Goal: Transaction & Acquisition: Purchase product/service

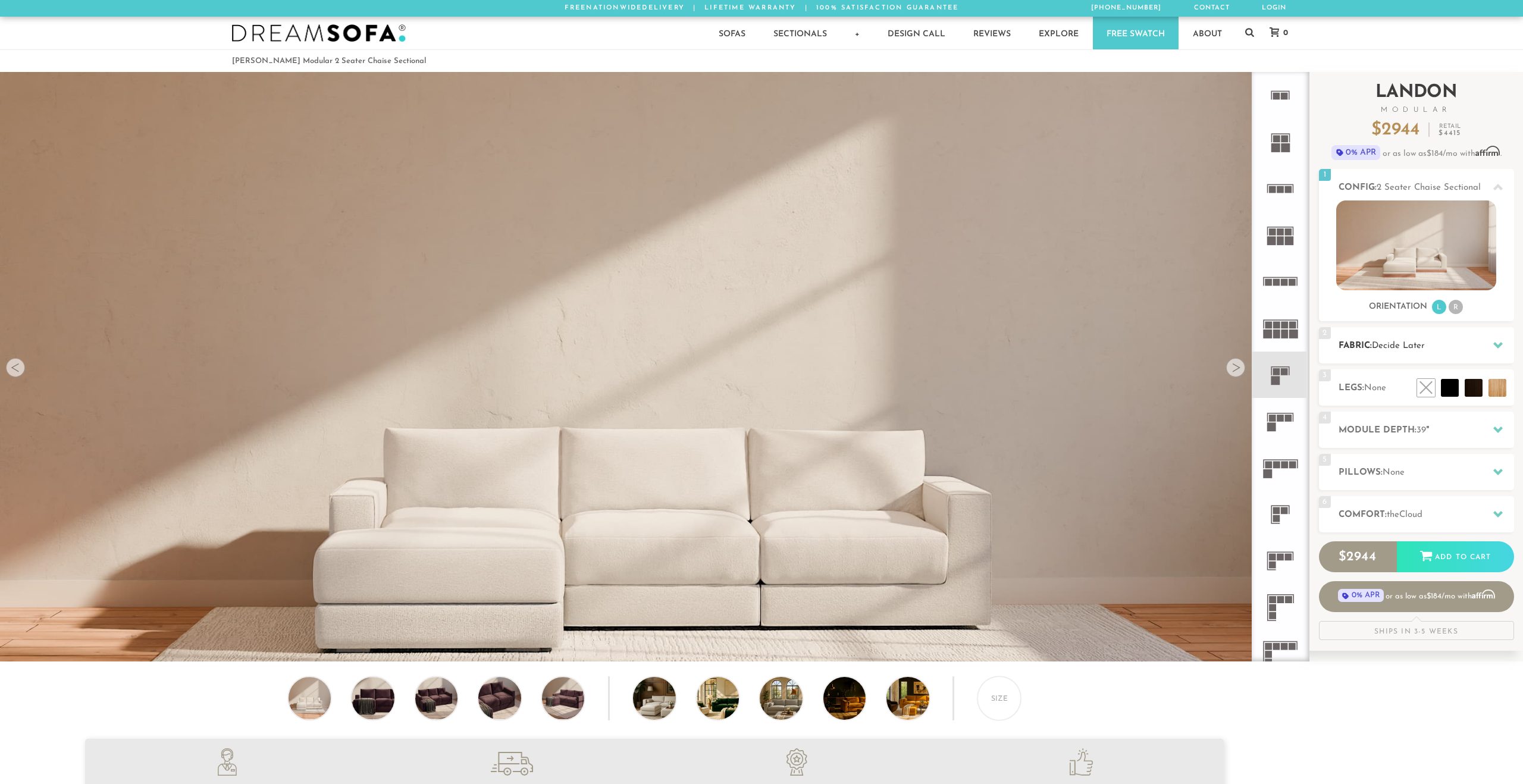
click at [1494, 343] on icon at bounding box center [1497, 344] width 10 height 10
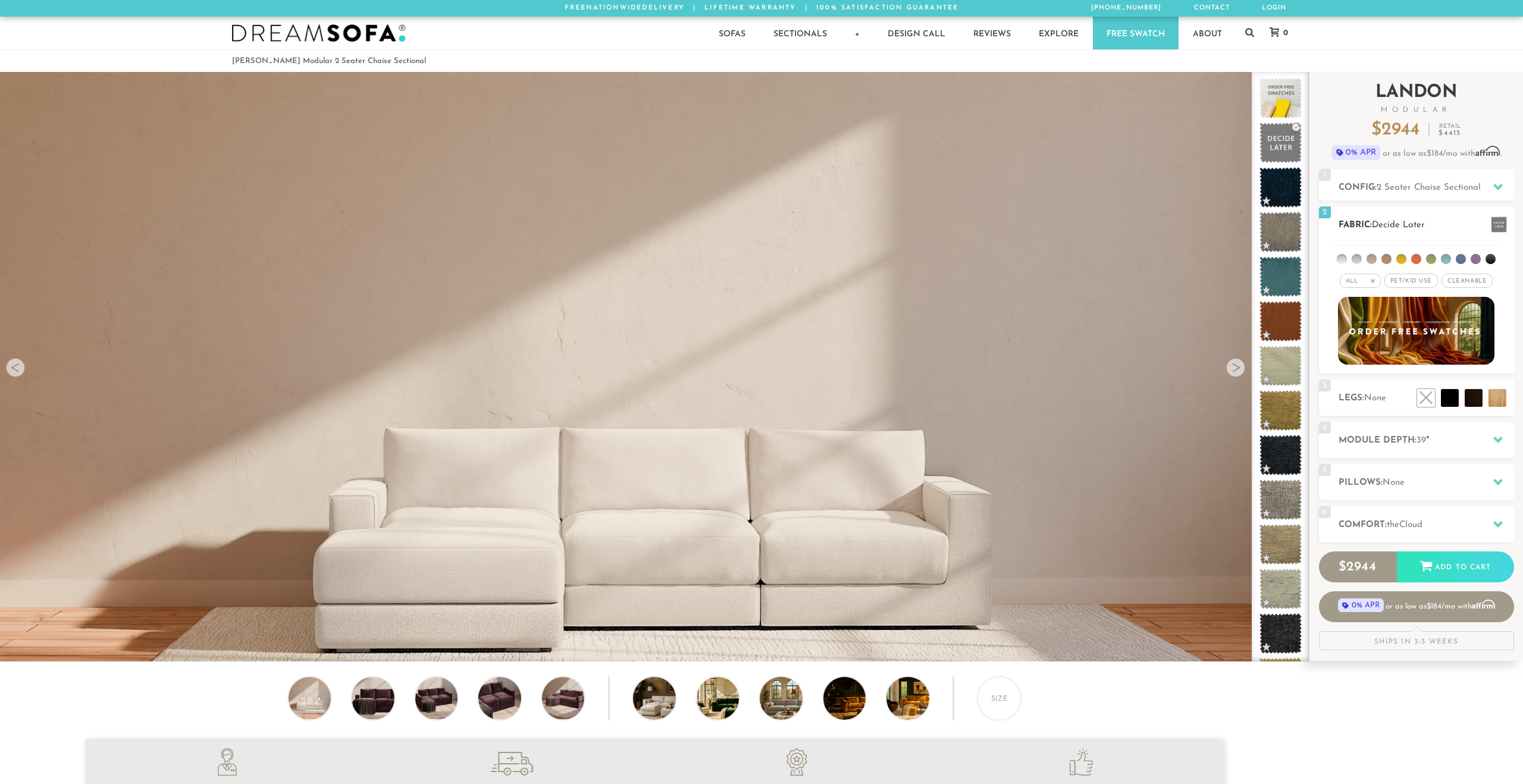
click at [1409, 277] on span "Pet/Kid Use x" at bounding box center [1411, 281] width 54 height 14
click at [1477, 398] on li at bounding box center [1447, 371] width 71 height 71
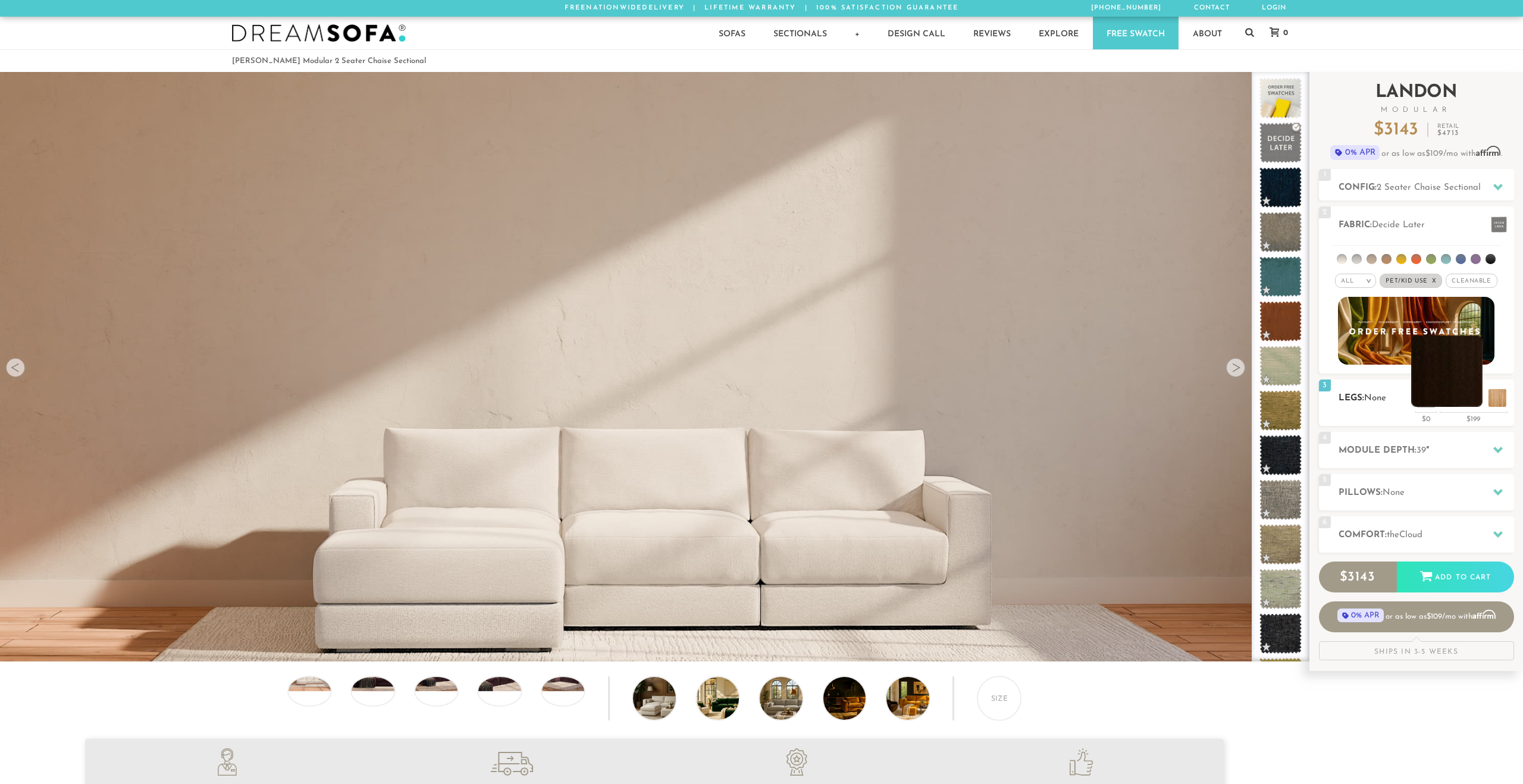
click at [1473, 395] on li at bounding box center [1447, 371] width 71 height 71
click at [1474, 398] on li at bounding box center [1447, 371] width 71 height 71
click at [1459, 493] on h2 "Pillows: None" at bounding box center [1426, 492] width 175 height 13
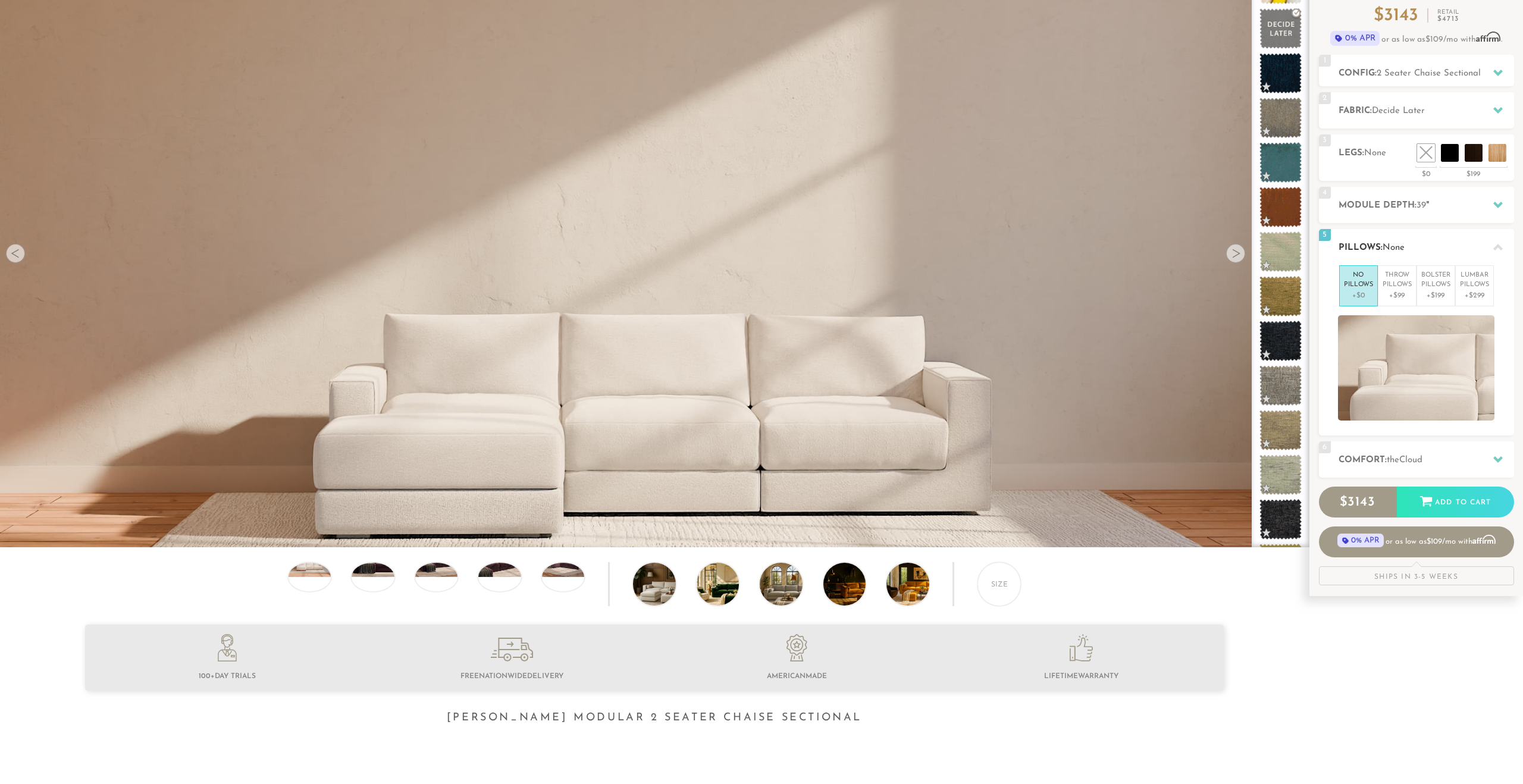
scroll to position [116, 0]
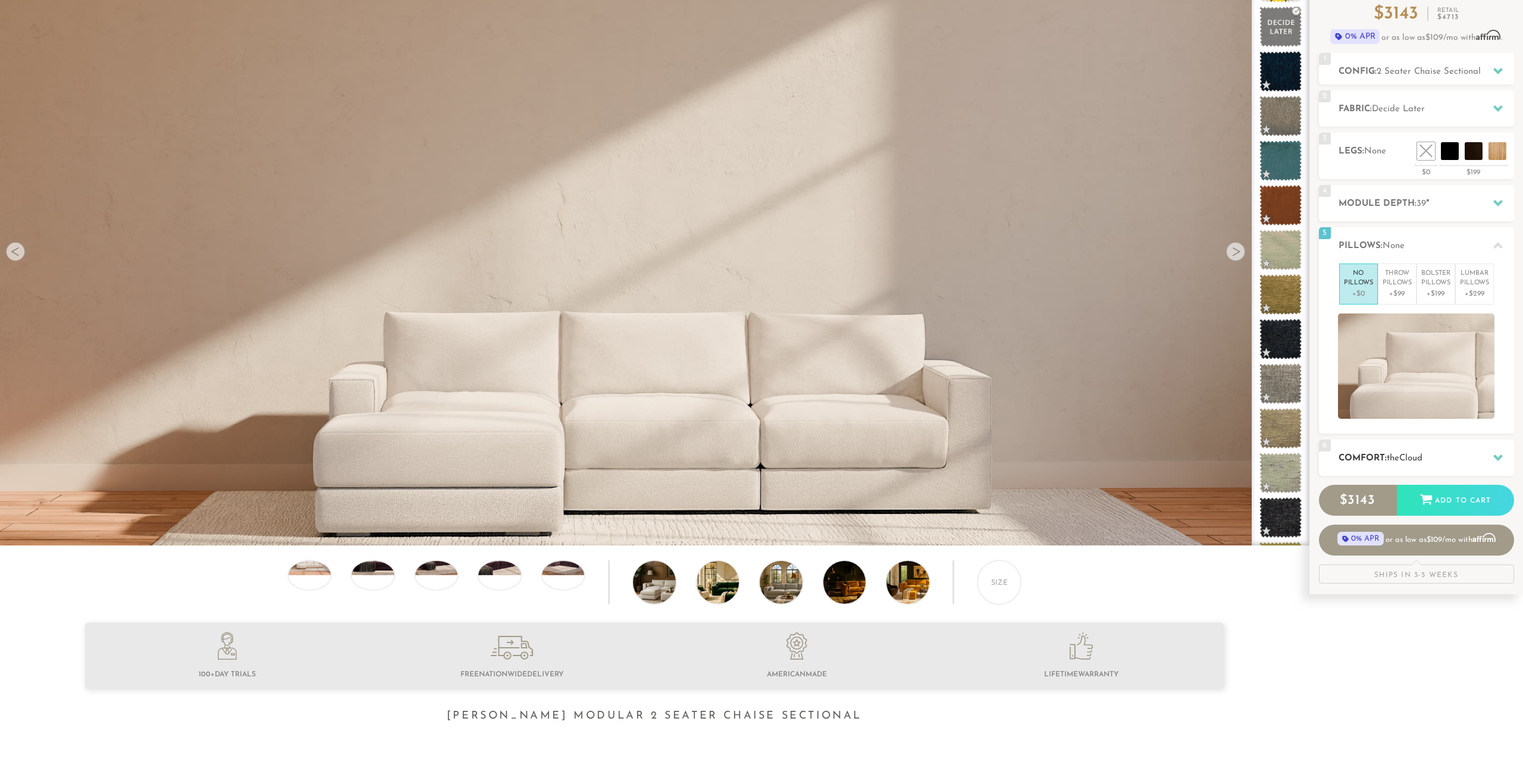
click at [1463, 454] on h2 "Comfort: the Cloud" at bounding box center [1426, 458] width 175 height 13
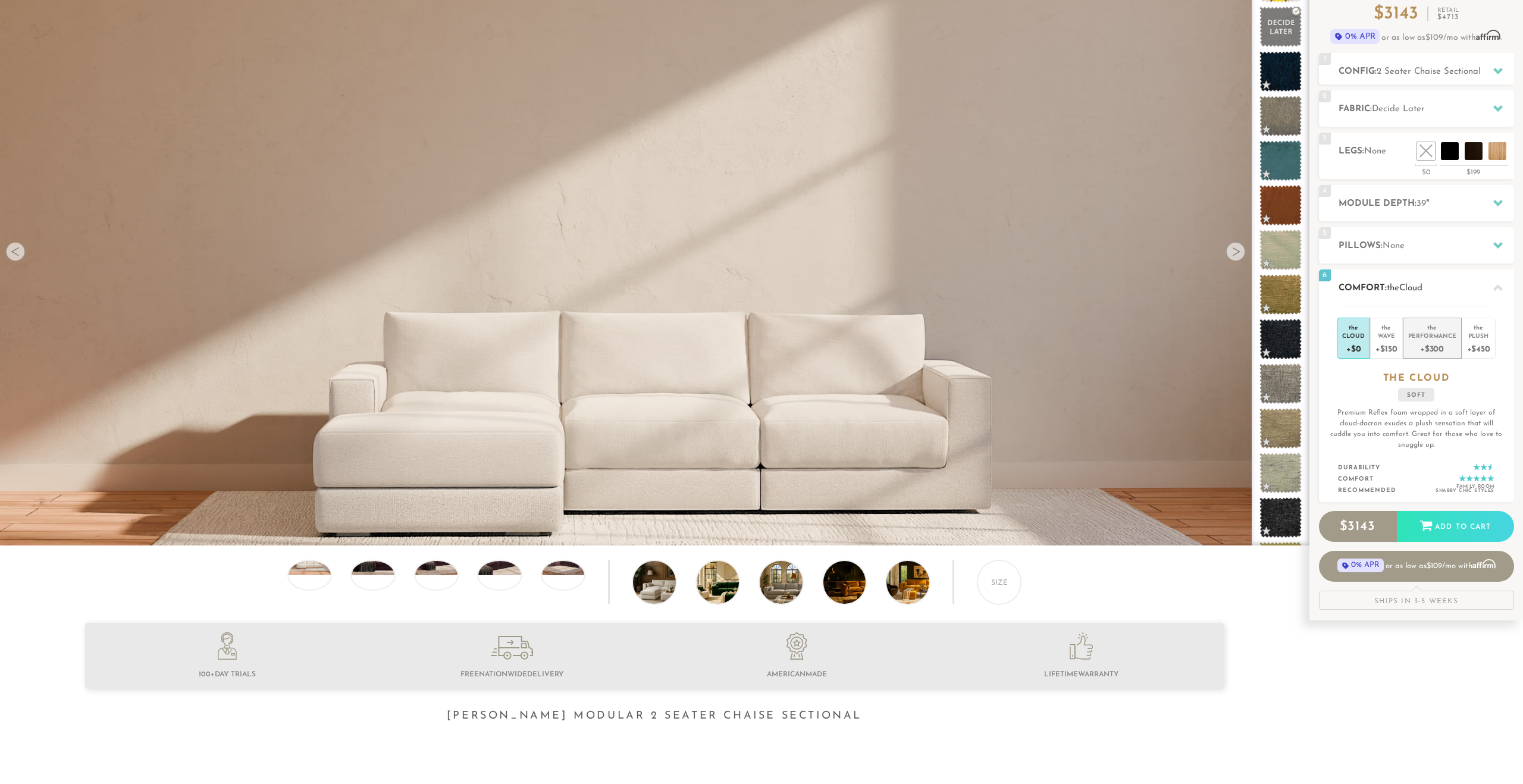
click at [1441, 337] on div "Performance" at bounding box center [1432, 335] width 48 height 8
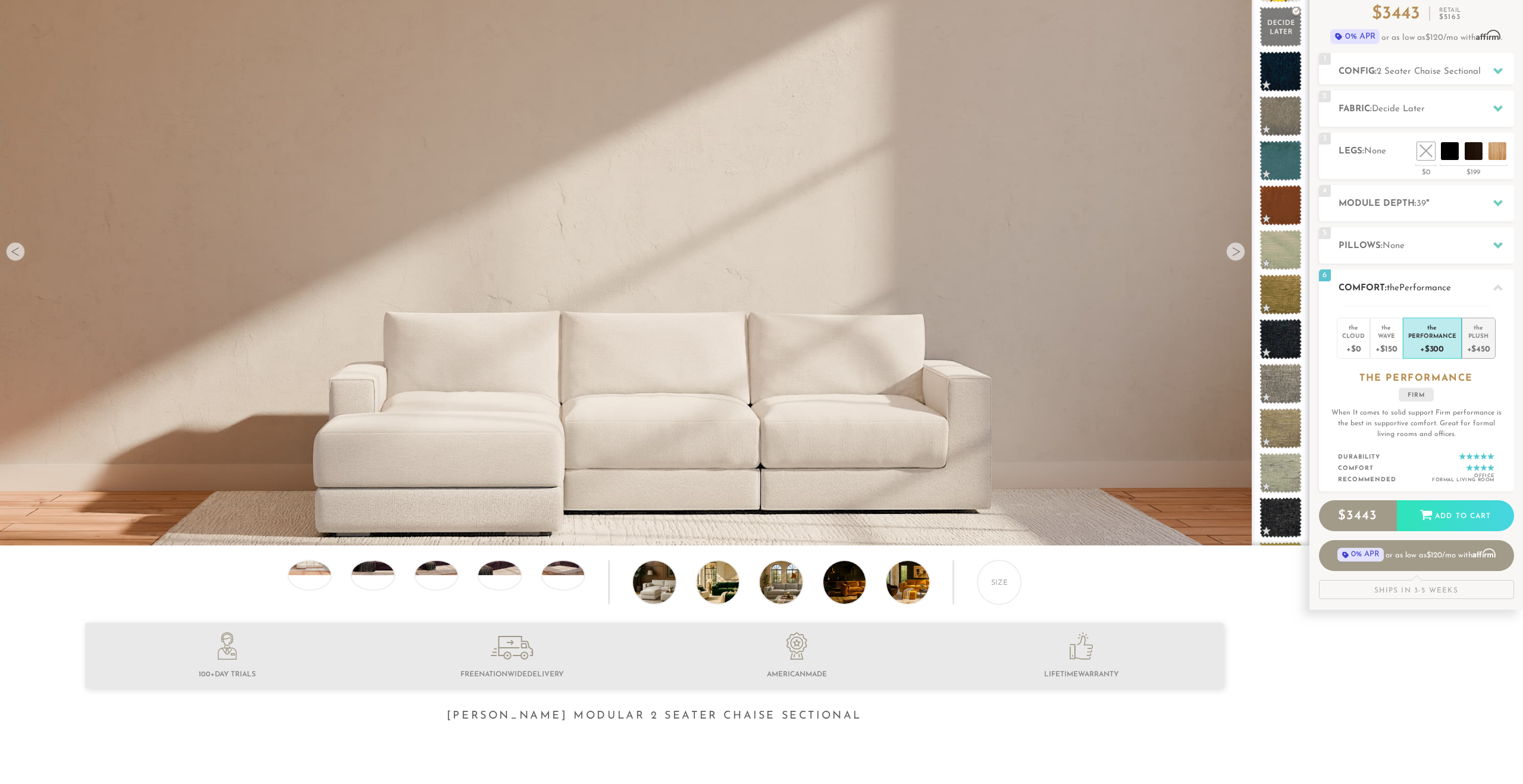
click at [1478, 336] on div "Plush" at bounding box center [1478, 335] width 23 height 8
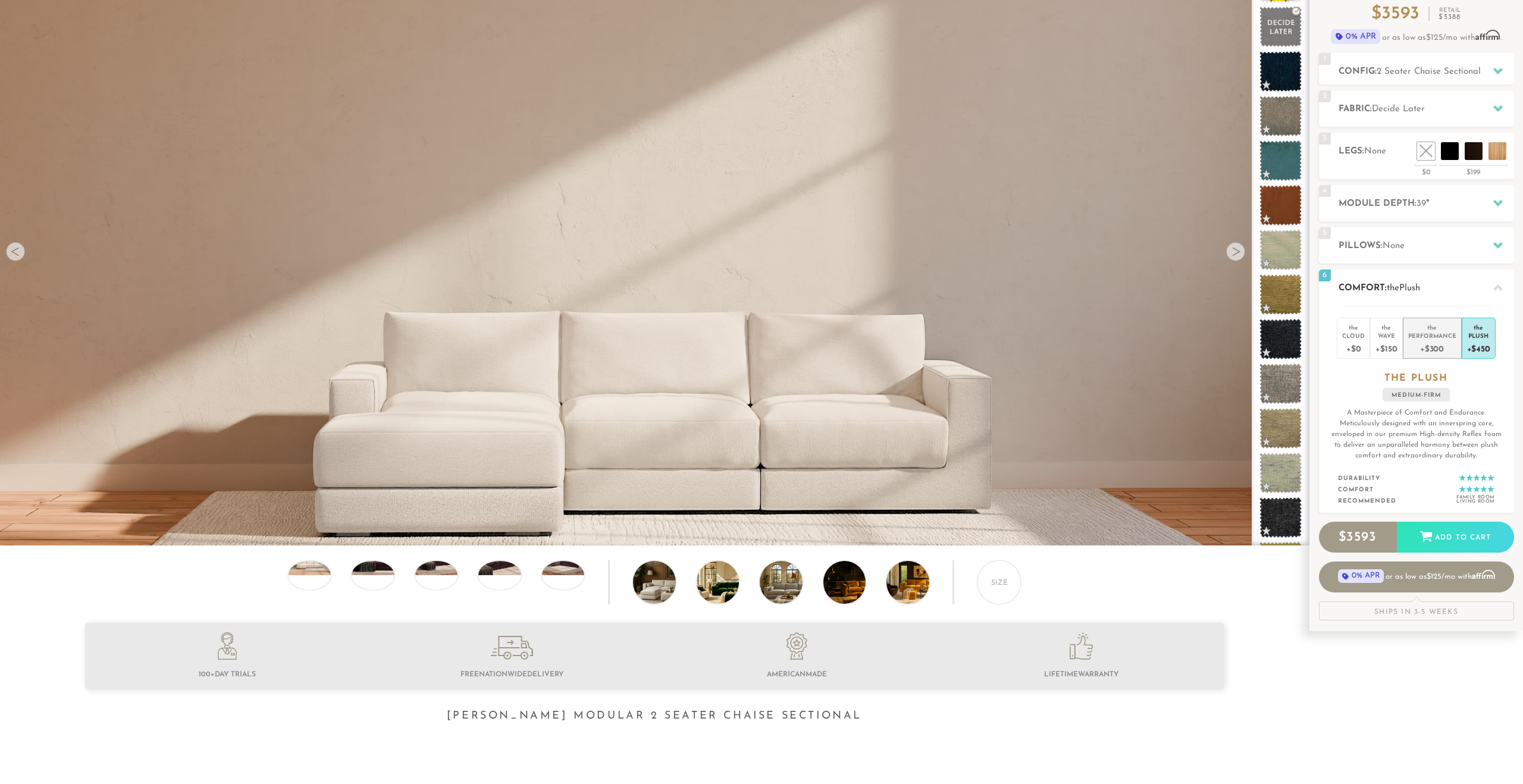
click at [1438, 344] on div "+$300" at bounding box center [1432, 348] width 48 height 17
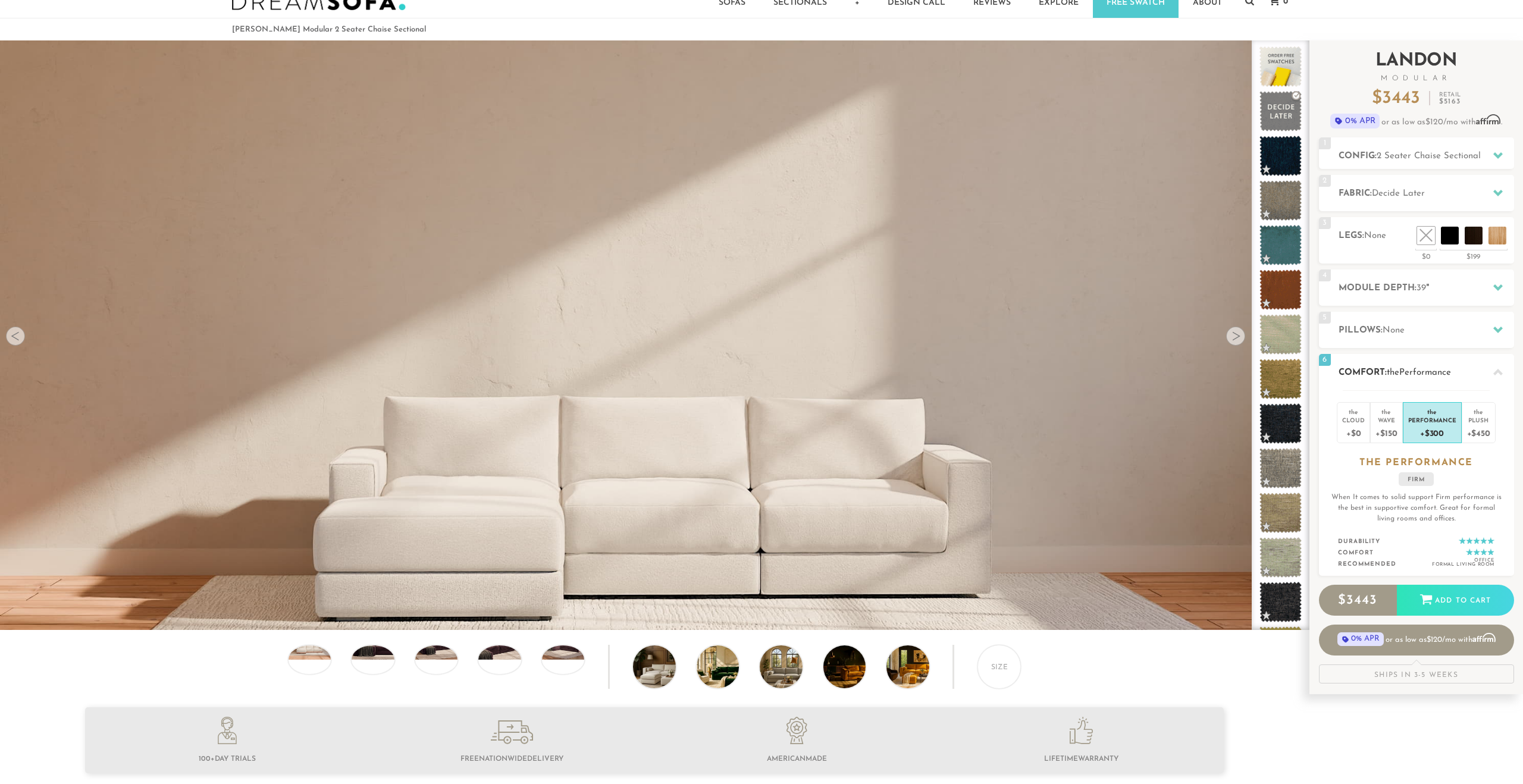
scroll to position [0, 0]
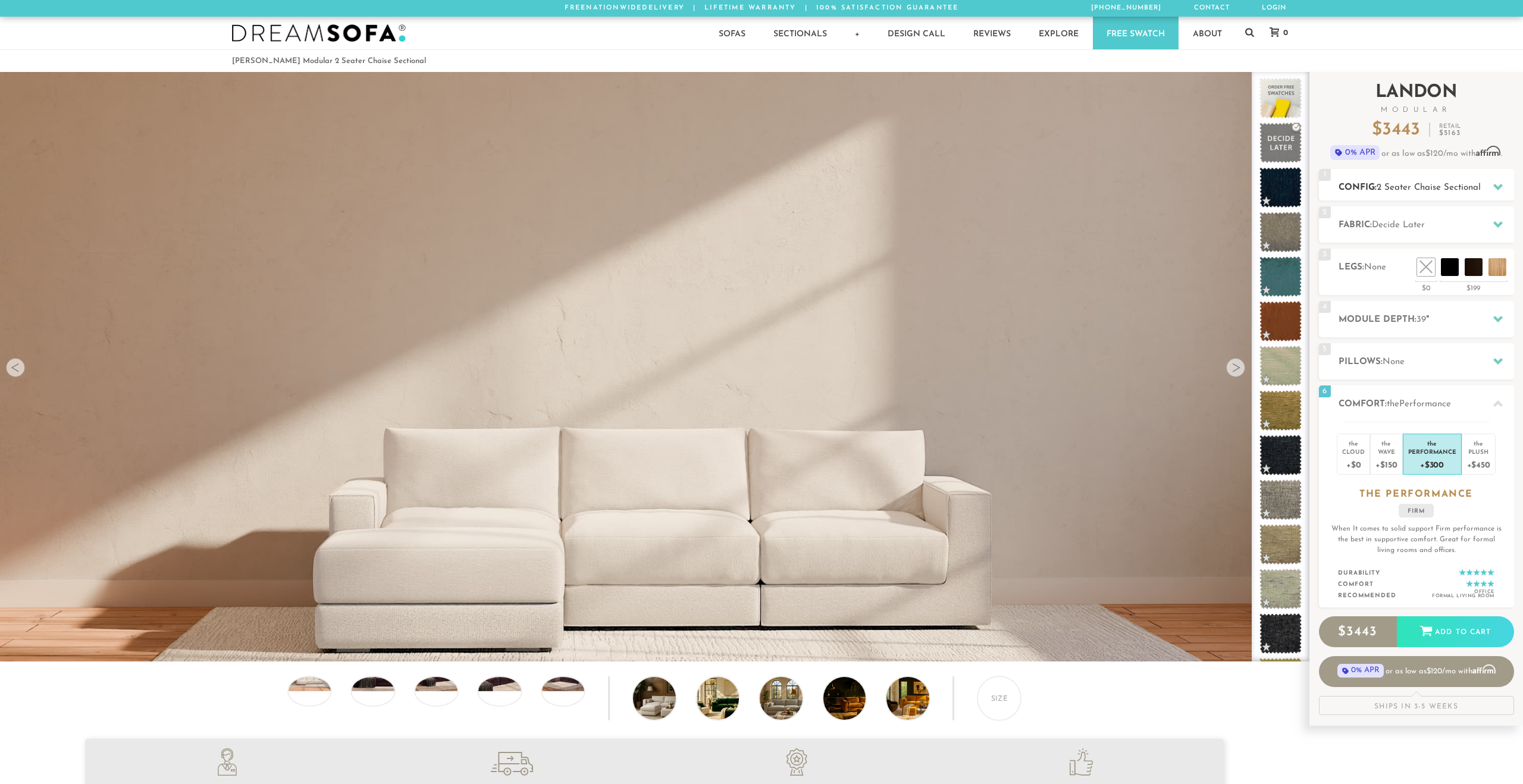
click at [1413, 183] on span "2 Seater Chaise Sectional" at bounding box center [1428, 188] width 104 height 9
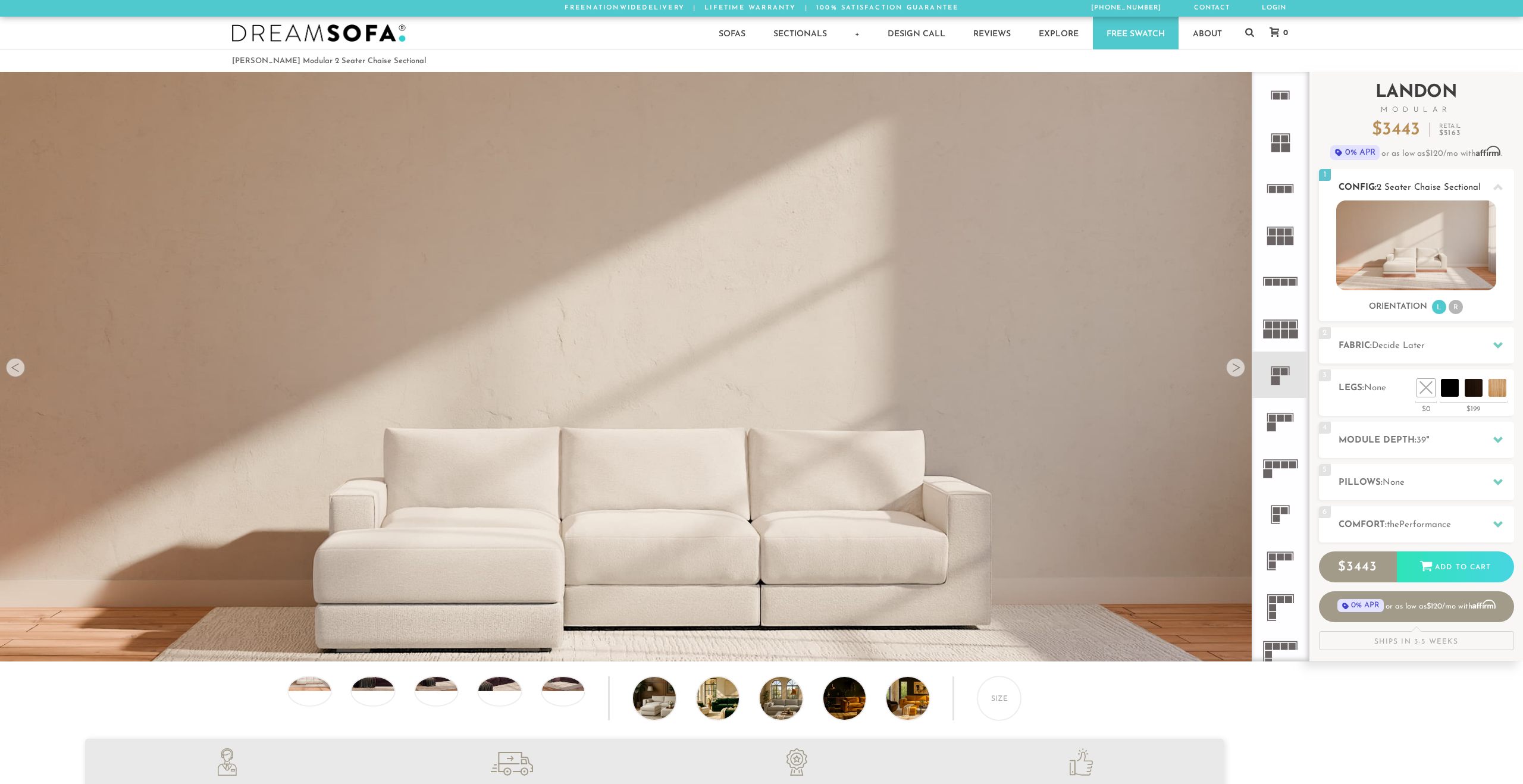
click at [1418, 248] on img at bounding box center [1416, 245] width 160 height 90
click at [1457, 304] on li "R" at bounding box center [1455, 307] width 14 height 14
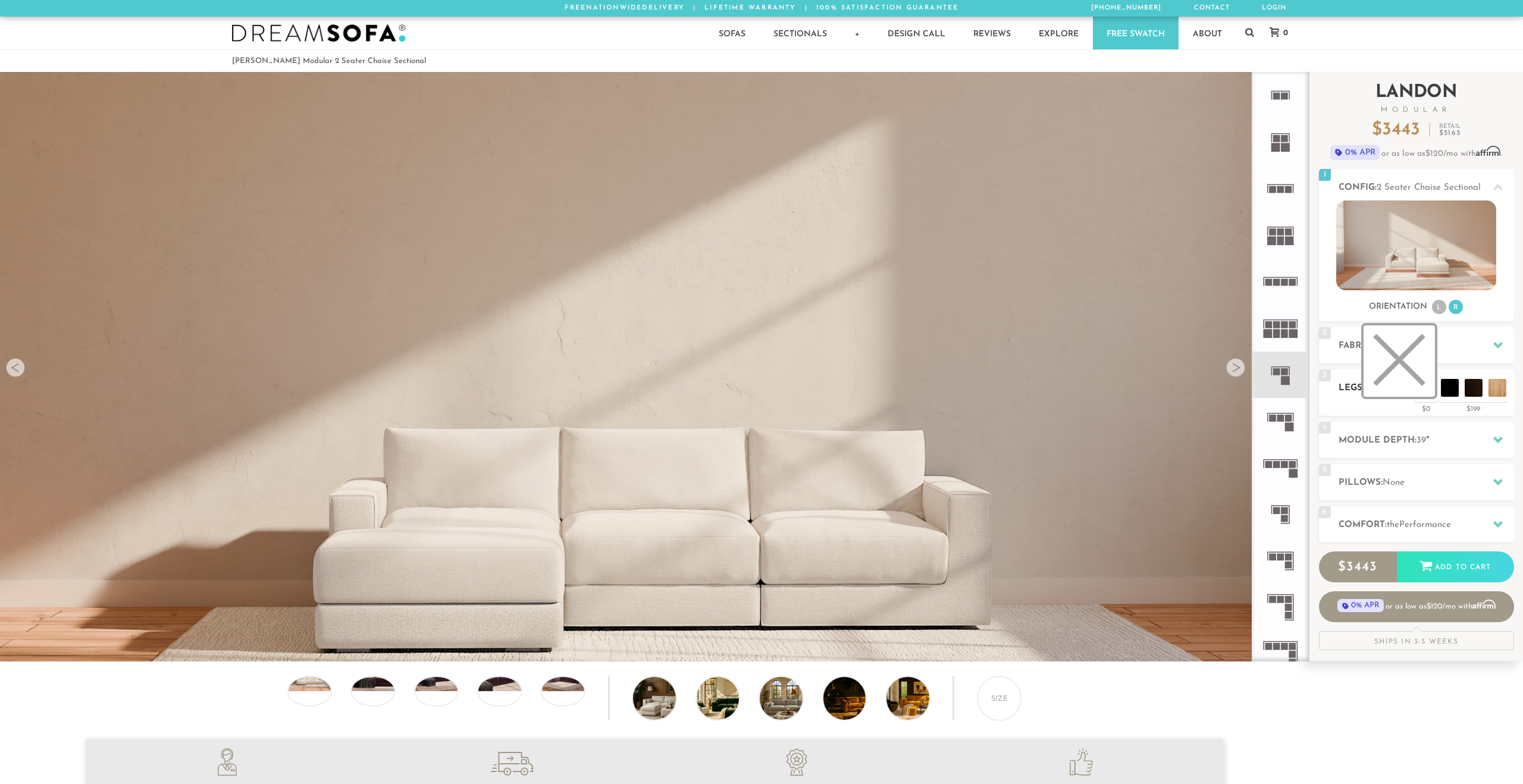
click at [1427, 383] on li at bounding box center [1399, 361] width 71 height 71
click at [1475, 439] on h2 "Module Depth: 39 "" at bounding box center [1426, 440] width 175 height 13
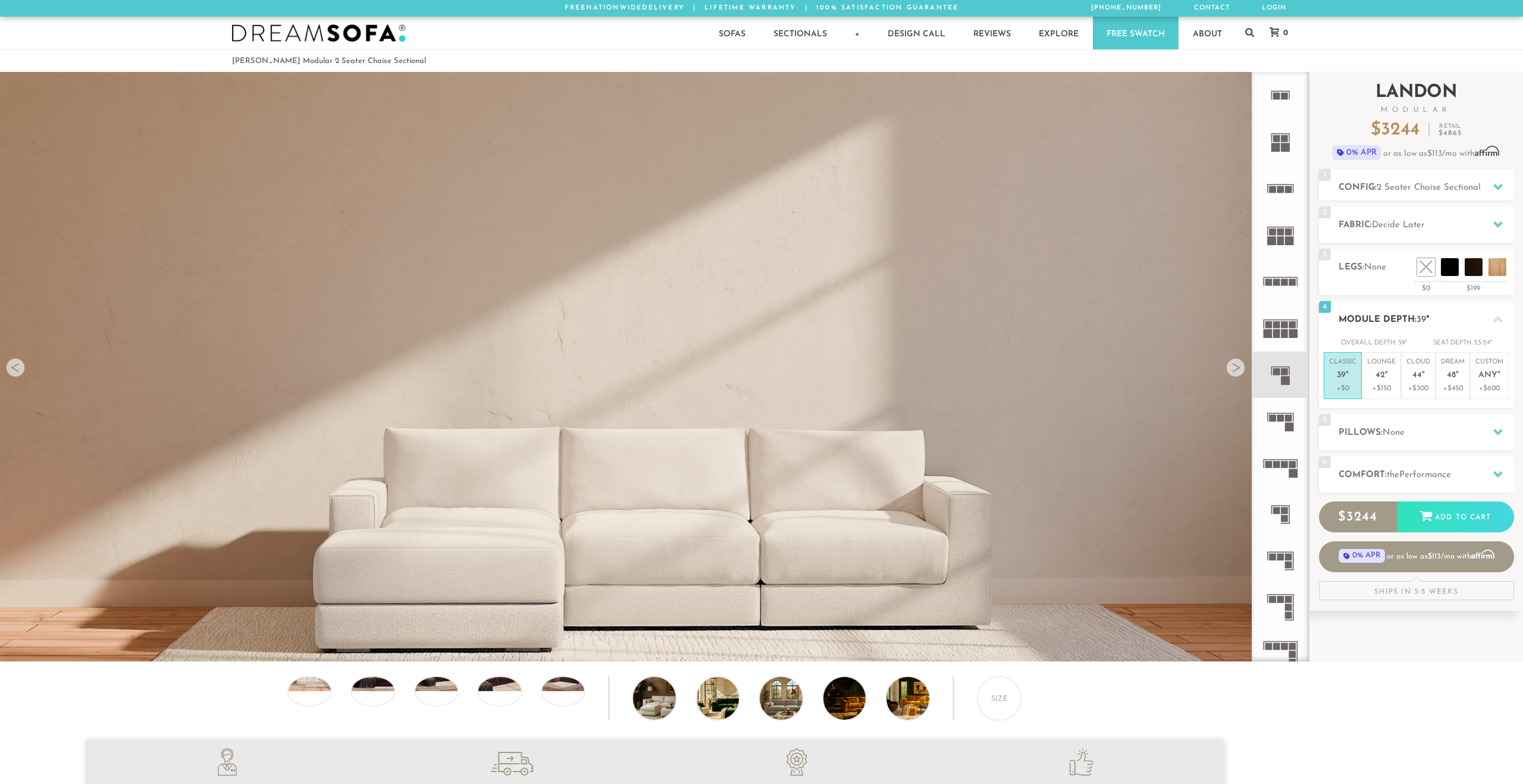
click at [1348, 383] on p "+$0" at bounding box center [1342, 388] width 27 height 11
click at [1289, 376] on icon at bounding box center [1280, 374] width 47 height 47
click at [1406, 188] on span "2 Seater Chaise Sectional" at bounding box center [1428, 188] width 104 height 9
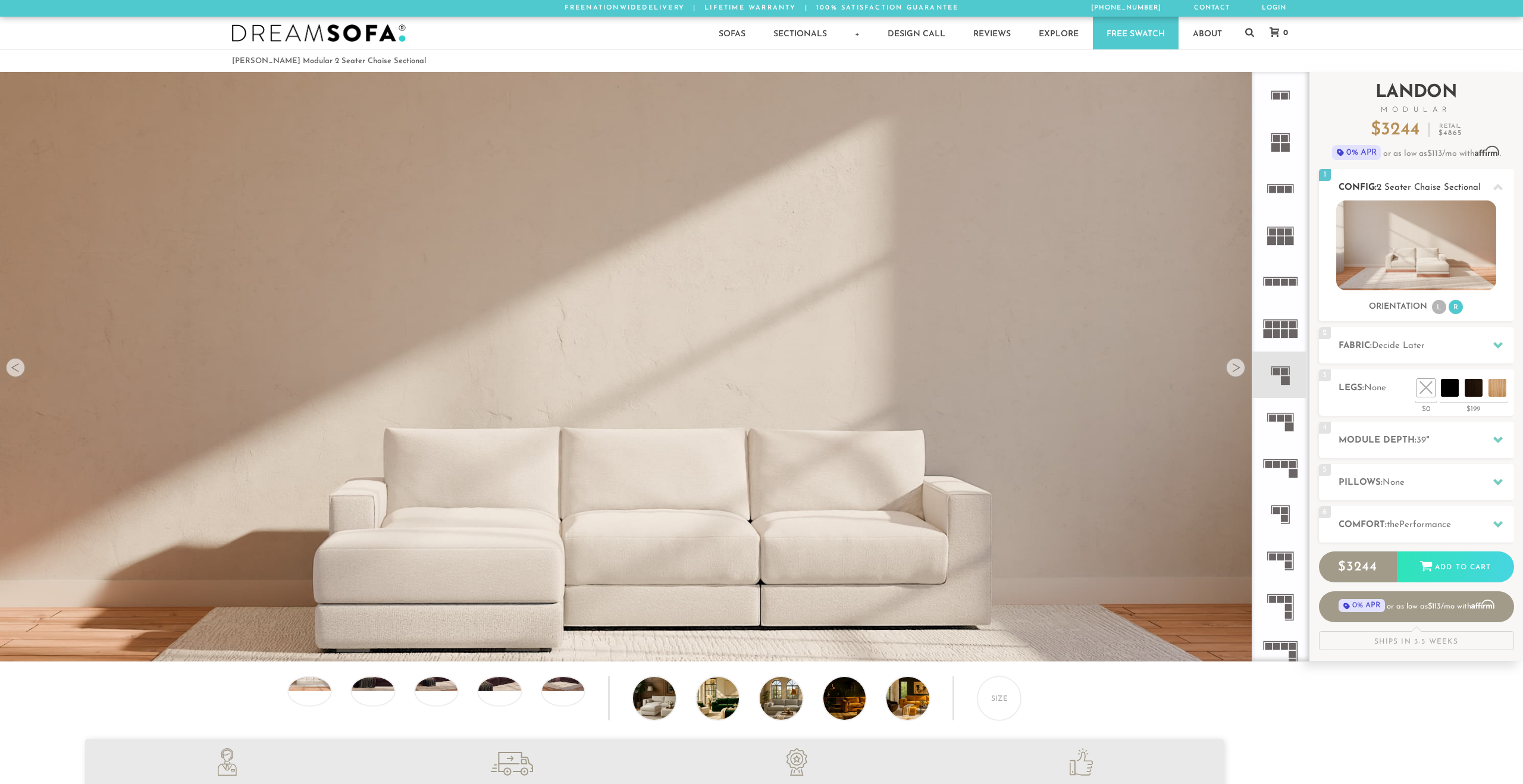
click at [1418, 246] on img at bounding box center [1416, 245] width 160 height 90
